Goal: Task Accomplishment & Management: Manage account settings

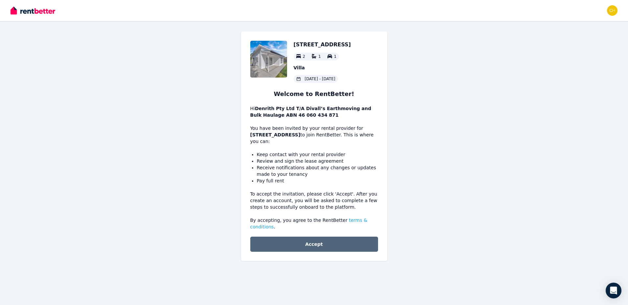
click at [312, 236] on button "Accept" at bounding box center [314, 243] width 128 height 15
